Goal: Task Accomplishment & Management: Manage account settings

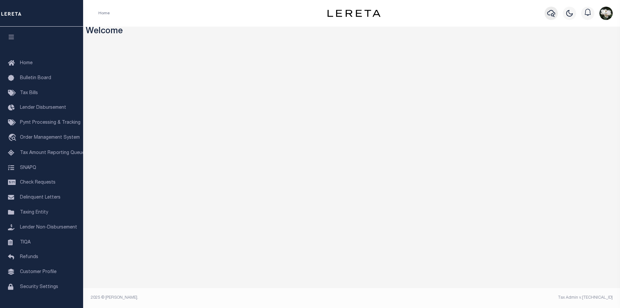
click at [550, 16] on icon "button" at bounding box center [552, 13] width 8 height 8
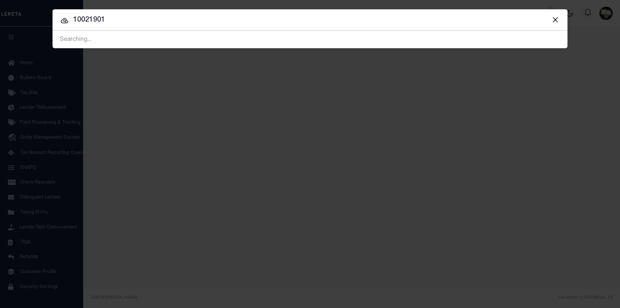
type input "10021901"
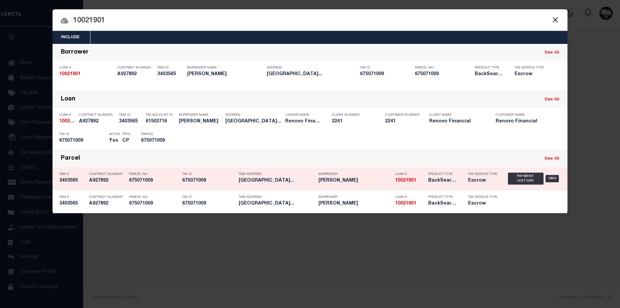
click at [462, 181] on div "Product Type BackSearch,Escrow" at bounding box center [443, 178] width 40 height 19
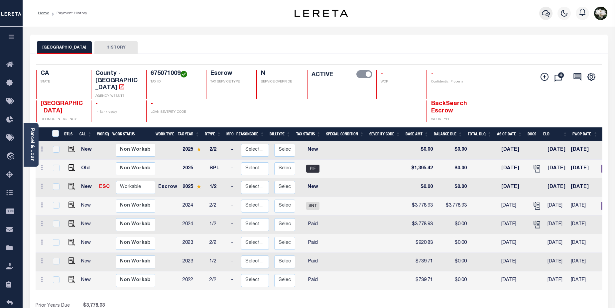
click at [546, 10] on icon "button" at bounding box center [546, 13] width 8 height 8
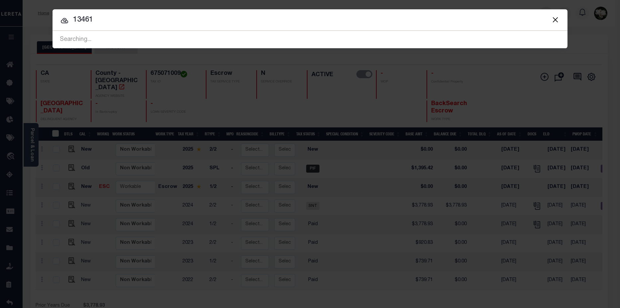
type input "13461"
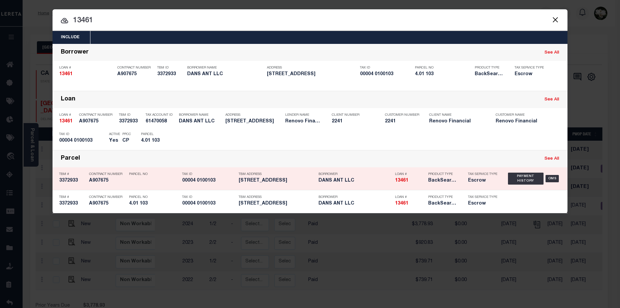
click at [424, 180] on div "Product Type BackSearch,Escrow" at bounding box center [443, 178] width 40 height 19
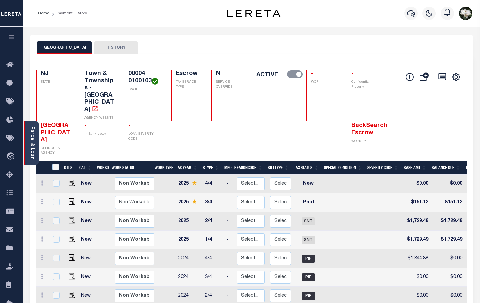
click at [32, 147] on link "Parcel & Loan" at bounding box center [32, 143] width 5 height 34
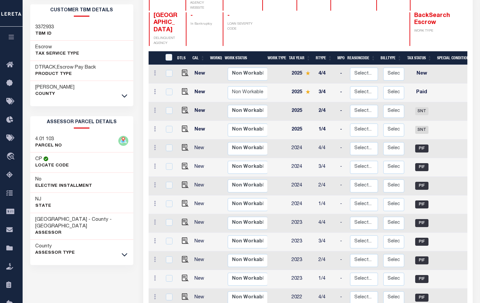
scroll to position [133, 0]
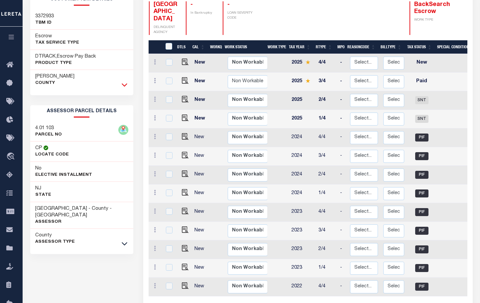
click at [126, 85] on icon at bounding box center [125, 84] width 6 height 3
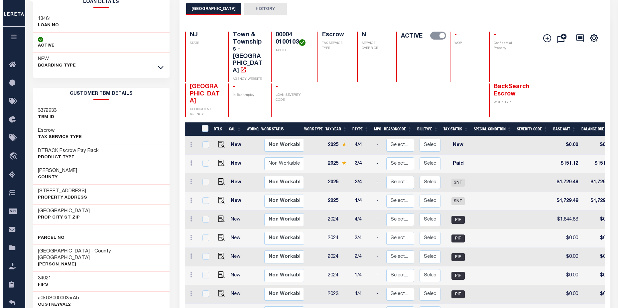
scroll to position [0, 0]
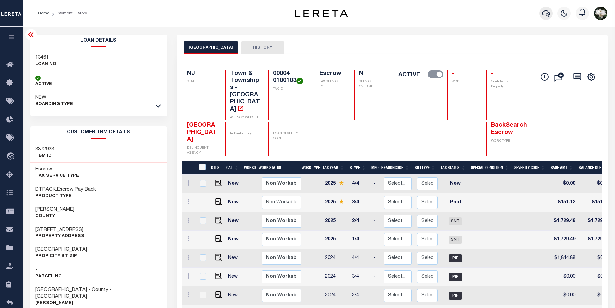
click at [550, 14] on icon "button" at bounding box center [546, 13] width 8 height 7
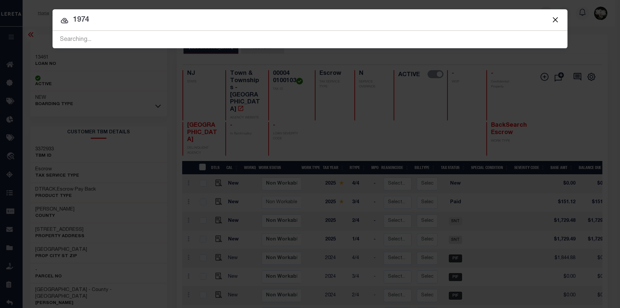
type input "1974"
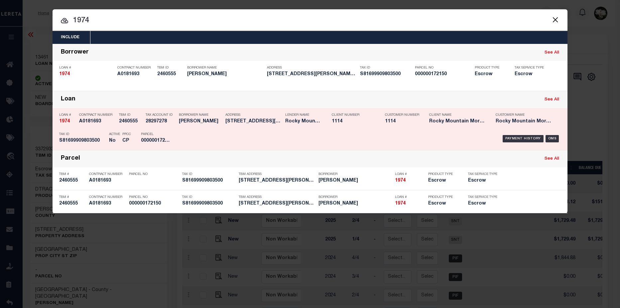
click at [345, 124] on h5 "1114" at bounding box center [353, 122] width 43 height 6
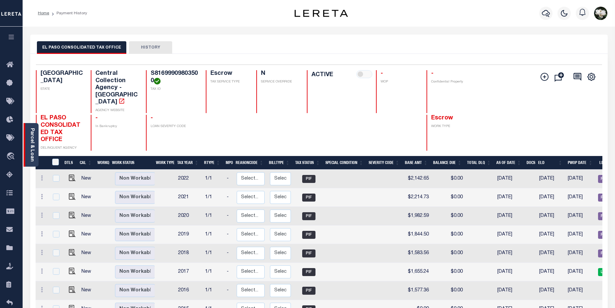
click at [30, 150] on link "Parcel & Loan" at bounding box center [32, 145] width 5 height 34
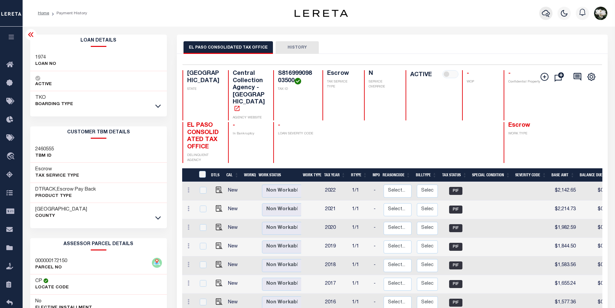
click at [546, 14] on icon "button" at bounding box center [546, 13] width 8 height 8
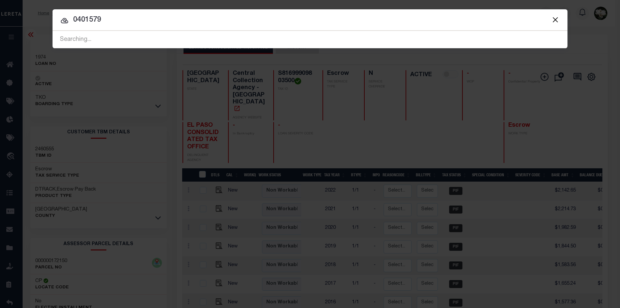
type input "0401579"
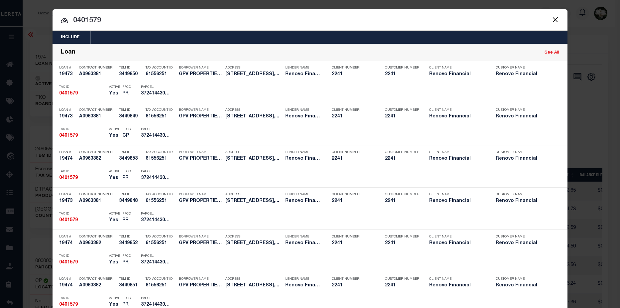
click at [121, 19] on input "0401579" at bounding box center [310, 21] width 515 height 12
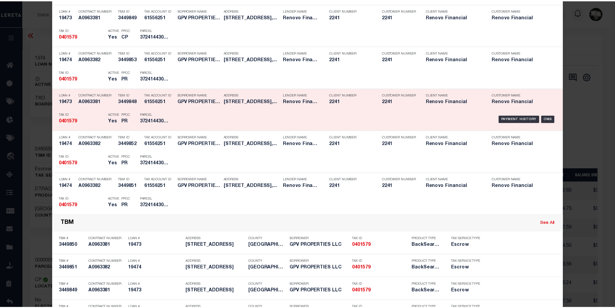
scroll to position [100, 0]
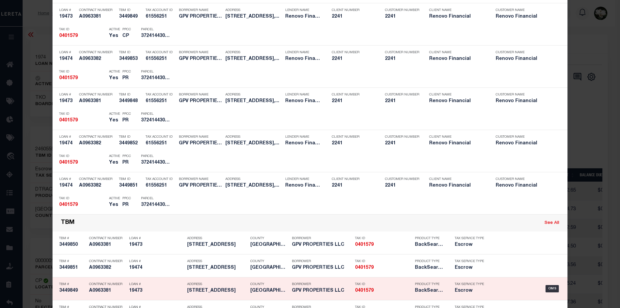
click at [252, 288] on div "County CATAWBA COUNTY" at bounding box center [269, 288] width 38 height 19
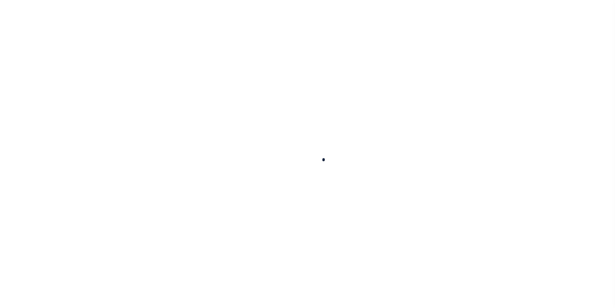
select select "14701"
select select "25066"
select select "400"
select select "Escrow"
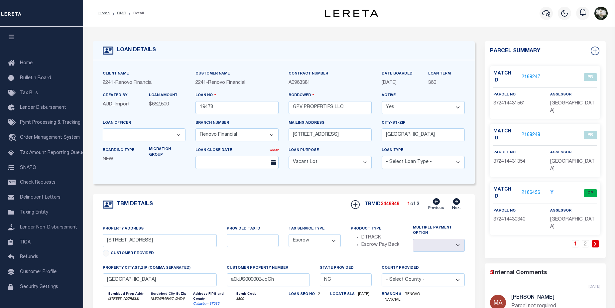
click at [530, 190] on link "2166456" at bounding box center [531, 193] width 19 height 7
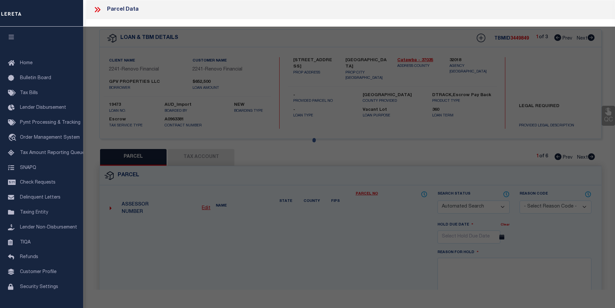
checkbox input "false"
select select "CP"
select select "099"
type input "MIKE TANGO ENTERPRISES LLC"
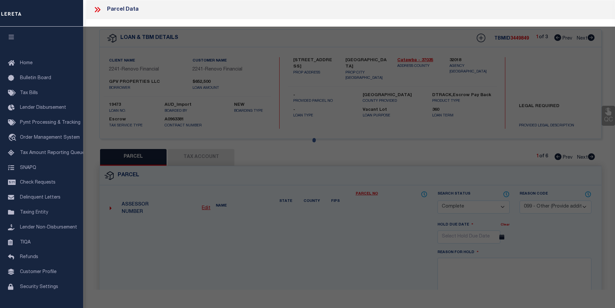
select select "AGW"
select select "LEG"
type input "2612 31ST AVENUE CT NE"
type input "HICKORY, NC 28601"
type textarea "LOT 5 PLAT 42-135"
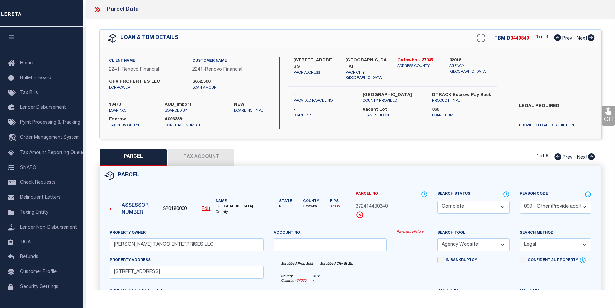
click at [413, 233] on link "Payment History" at bounding box center [412, 233] width 31 height 6
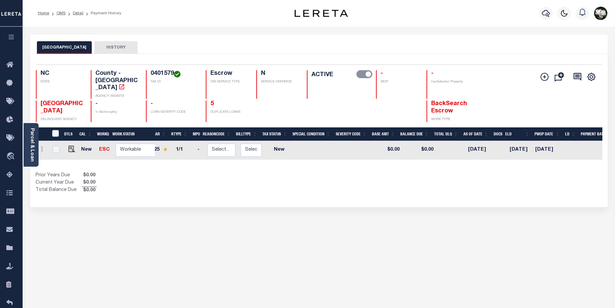
scroll to position [0, 53]
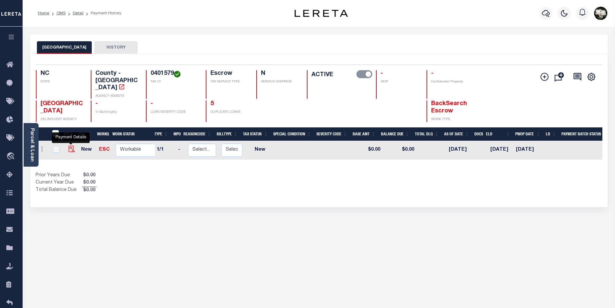
click at [70, 146] on img "" at bounding box center [72, 149] width 7 height 7
checkbox input "true"
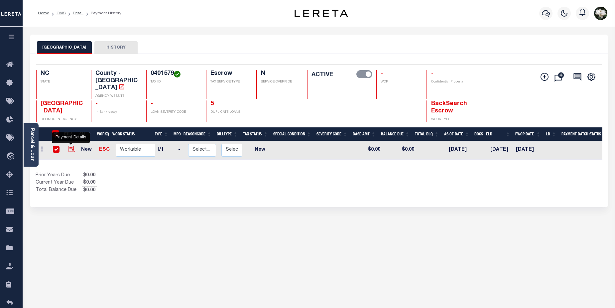
checkbox input "true"
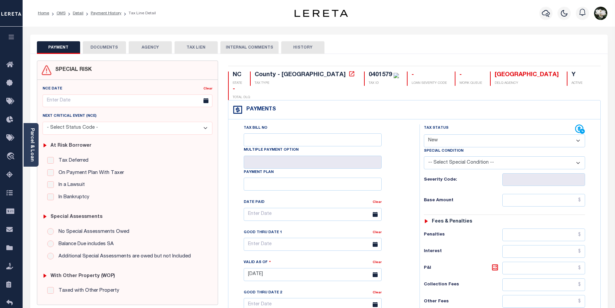
click at [580, 134] on select "- Select Status Code - Open Due/Unpaid Paid Incomplete No Tax Due Internal Refu…" at bounding box center [505, 140] width 162 height 13
select select "DUE"
click at [424, 134] on select "- Select Status Code - Open Due/Unpaid Paid Incomplete No Tax Due Internal Refu…" at bounding box center [505, 140] width 162 height 13
type input "[DATE]"
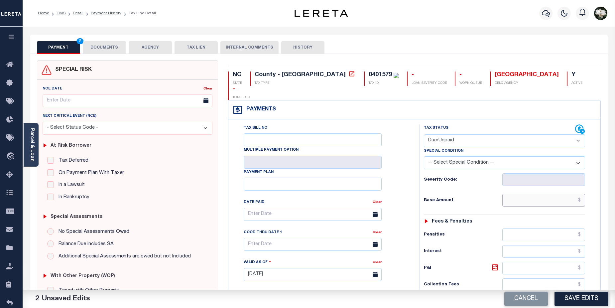
click at [558, 194] on input "text" at bounding box center [544, 200] width 83 height 13
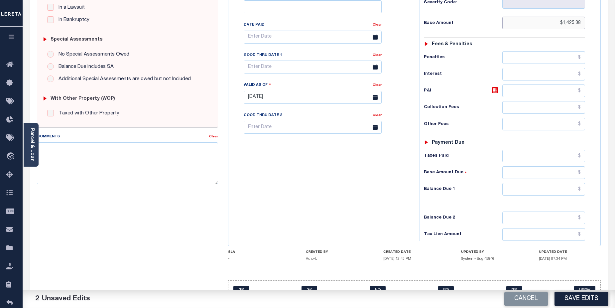
scroll to position [182, 0]
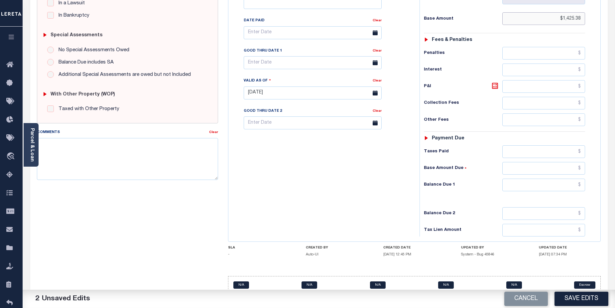
type input "$1,425.38"
click at [523, 179] on input "text" at bounding box center [544, 185] width 83 height 13
type input "$1,425.38"
click at [580, 300] on button "Save Edits" at bounding box center [582, 299] width 54 height 14
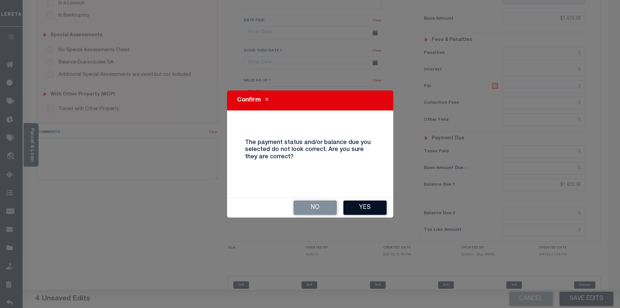
click at [361, 205] on button "Yes" at bounding box center [365, 208] width 43 height 14
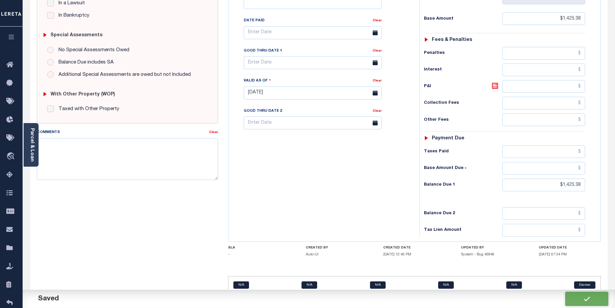
checkbox input "false"
type input "$1,425.38"
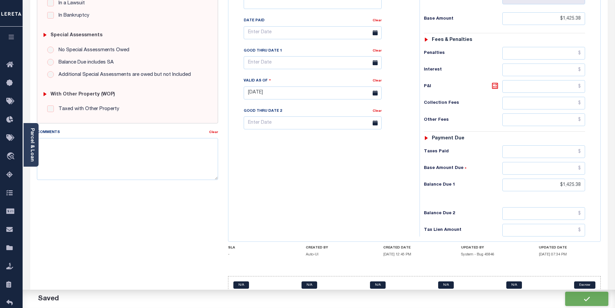
type input "$1,425.38"
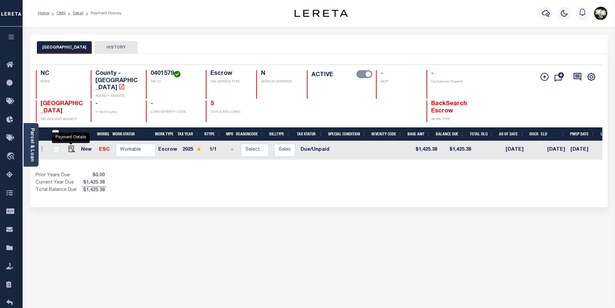
drag, startPoint x: 71, startPoint y: 144, endPoint x: 85, endPoint y: 158, distance: 19.5
click at [71, 146] on img "" at bounding box center [72, 149] width 7 height 7
checkbox input "true"
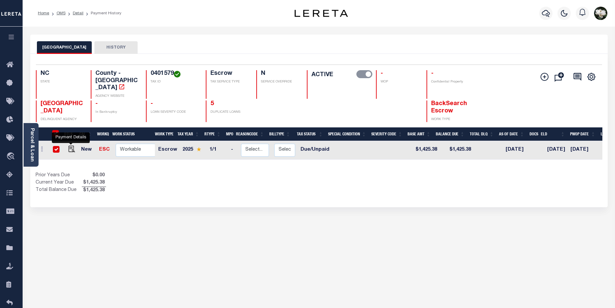
checkbox input "true"
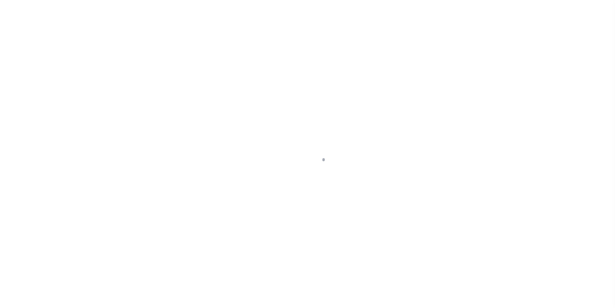
select select "DUE"
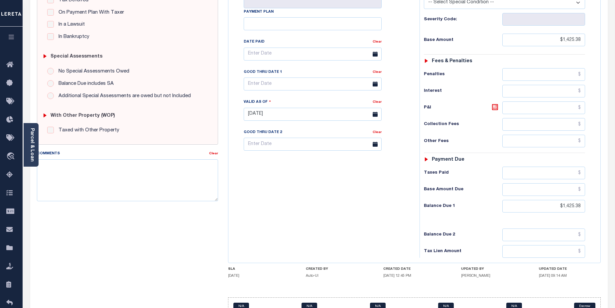
scroll to position [167, 0]
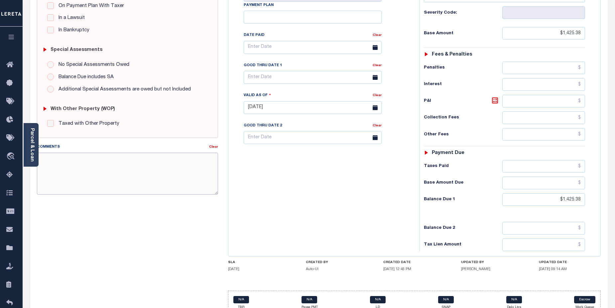
click at [116, 166] on textarea "Comments" at bounding box center [128, 174] width 182 height 42
paste textarea "CAS- 47758 2025 Annual- Base $398.44 P&I $254.41 - Lereta responsible Total Due…"
type textarea "CAS- 47758 2025 Annual- Base $398.44 P&I $254.41 - Lereta responsible Total Due…"
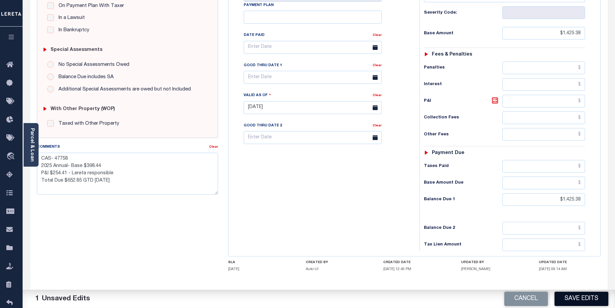
click at [585, 297] on button "Save Edits" at bounding box center [582, 299] width 54 height 14
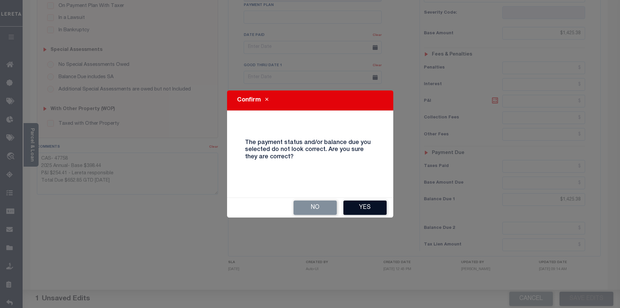
click at [371, 206] on button "Yes" at bounding box center [365, 208] width 43 height 14
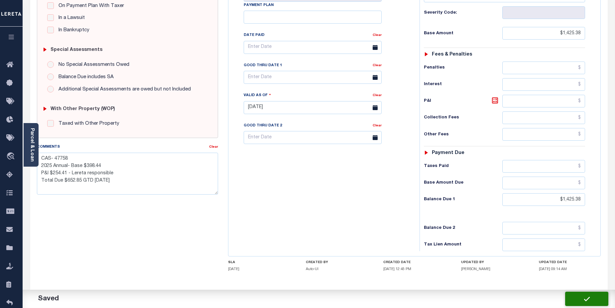
checkbox input "false"
type textarea "CAS- 47758 2025 Annual- Base $398.44 P&I $254.41 - Lereta responsible Total Due…"
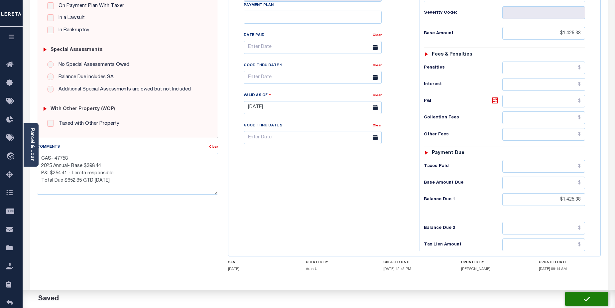
type input "$1,425.38"
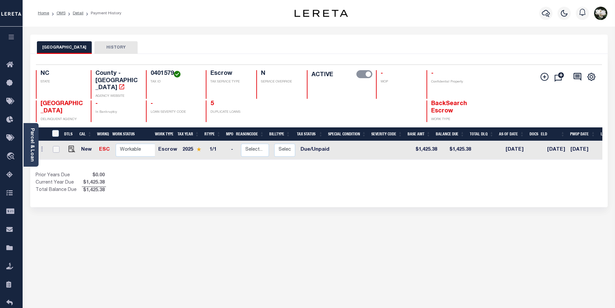
click at [55, 146] on input "checkbox" at bounding box center [56, 149] width 7 height 7
checkbox input "true"
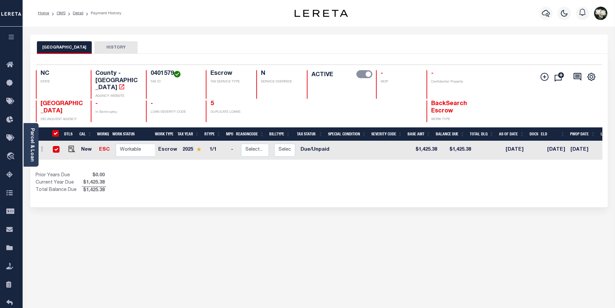
checkbox input "true"
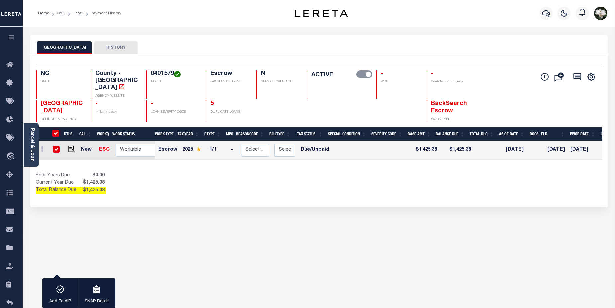
click at [299, 216] on div "CATAWBA COUNTY HISTORY 1 Selected 1 1" at bounding box center [319, 226] width 588 height 382
click at [12, 139] on icon at bounding box center [11, 138] width 11 height 8
